Goal: Information Seeking & Learning: Learn about a topic

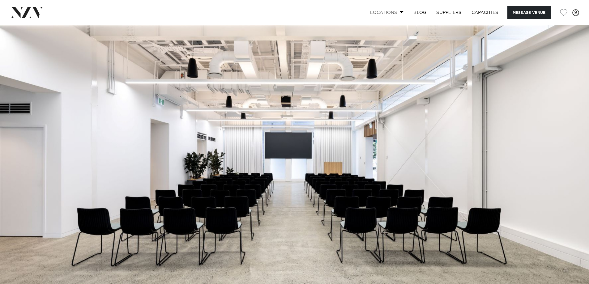
click at [393, 13] on link "Locations" at bounding box center [386, 12] width 43 height 13
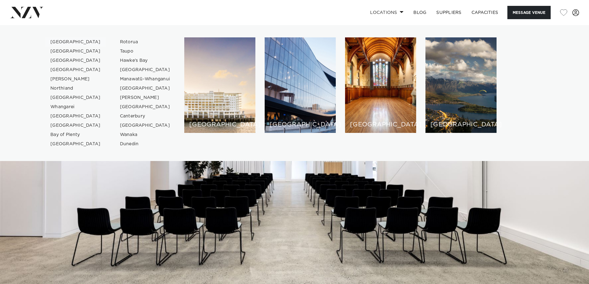
click at [72, 39] on link "[GEOGRAPHIC_DATA]" at bounding box center [75, 41] width 60 height 9
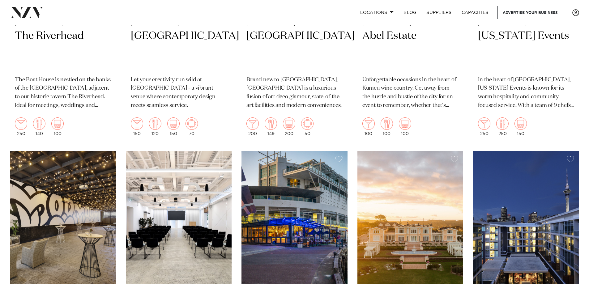
scroll to position [495, 0]
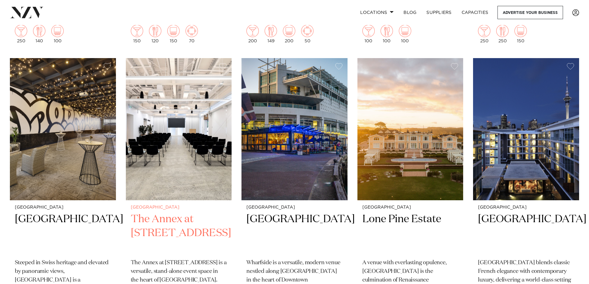
click at [196, 221] on h2 "The Annex at [STREET_ADDRESS]" at bounding box center [179, 233] width 96 height 42
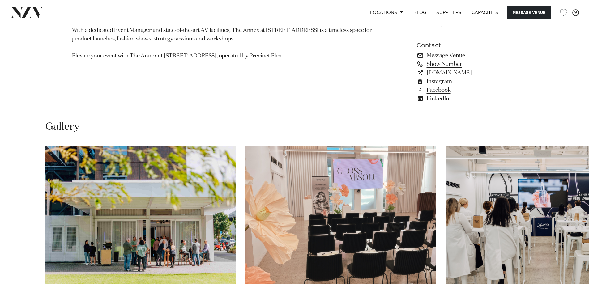
scroll to position [618, 0]
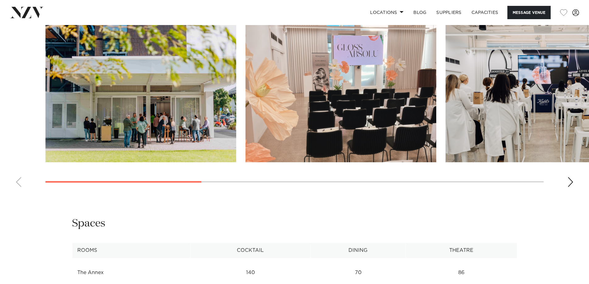
click at [150, 108] on img "1 / 8" at bounding box center [140, 92] width 191 height 140
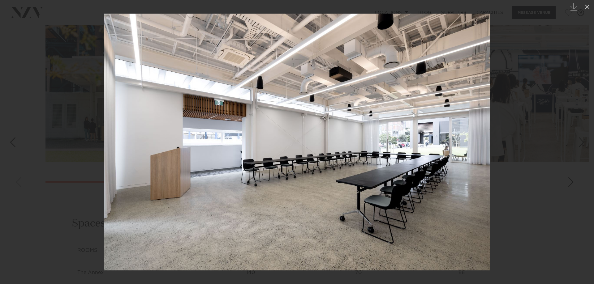
click at [538, 189] on div at bounding box center [297, 142] width 594 height 284
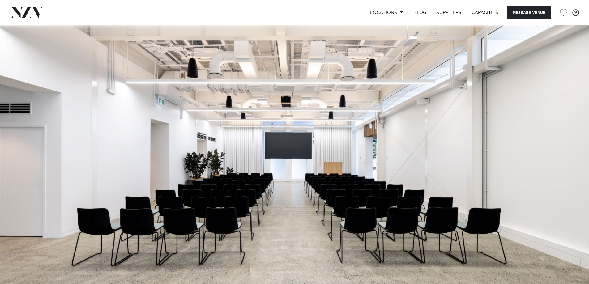
drag, startPoint x: 499, startPoint y: 224, endPoint x: 523, endPoint y: -37, distance: 262.0
drag, startPoint x: 479, startPoint y: 75, endPoint x: 476, endPoint y: 9, distance: 65.3
click at [395, 10] on link "Locations" at bounding box center [386, 12] width 43 height 13
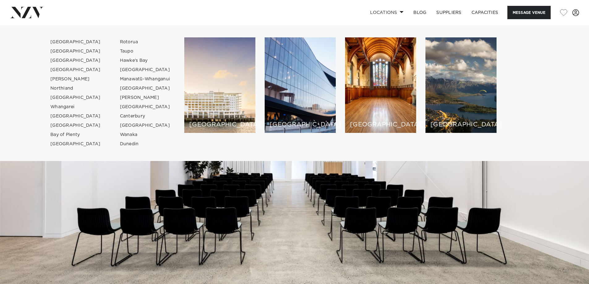
scroll to position [124, 0]
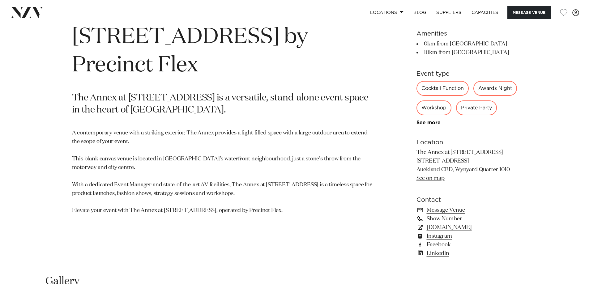
scroll to position [495, 0]
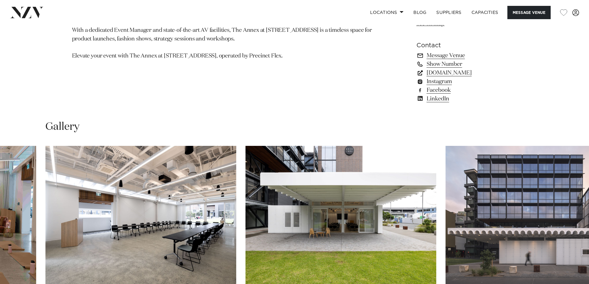
click at [494, 77] on link "[DOMAIN_NAME]" at bounding box center [466, 73] width 101 height 9
click at [428, 27] on link "See on map" at bounding box center [430, 24] width 28 height 6
